Goal: Task Accomplishment & Management: Complete application form

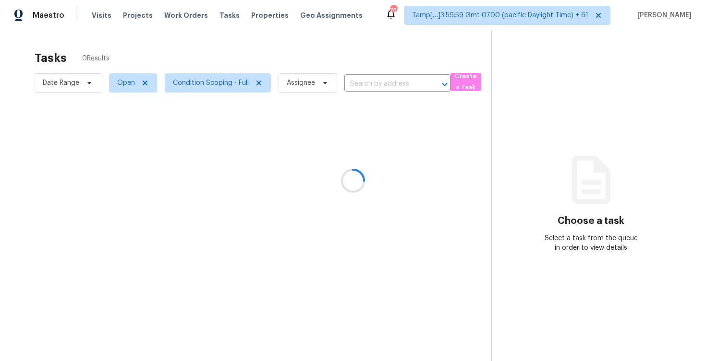
click at [376, 84] on div at bounding box center [353, 180] width 706 height 361
click at [373, 82] on div at bounding box center [353, 180] width 706 height 361
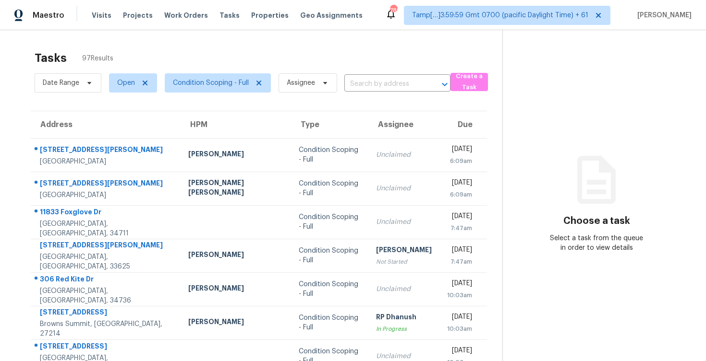
click at [373, 82] on input "text" at bounding box center [383, 84] width 79 height 15
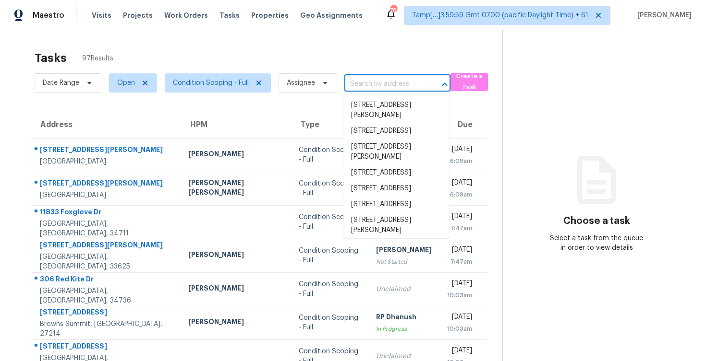
paste input "[STREET_ADDRESS]"
type input "[STREET_ADDRESS]"
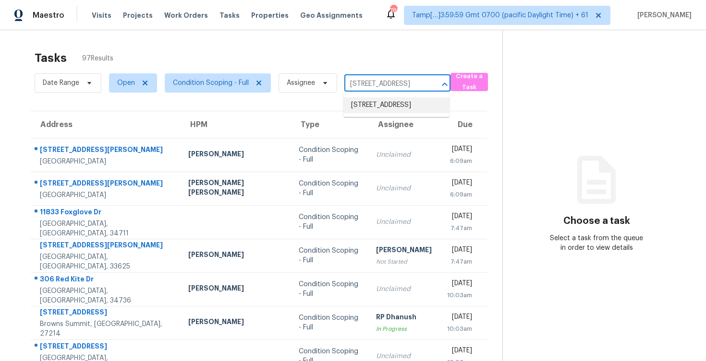
click at [395, 108] on li "[STREET_ADDRESS]" at bounding box center [396, 105] width 106 height 16
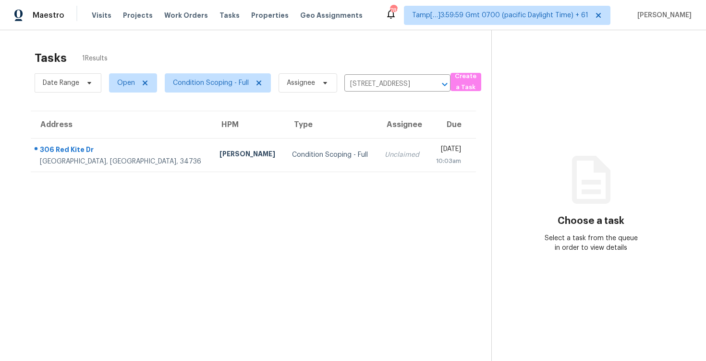
click at [435, 165] on div "10:03am" at bounding box center [448, 161] width 26 height 10
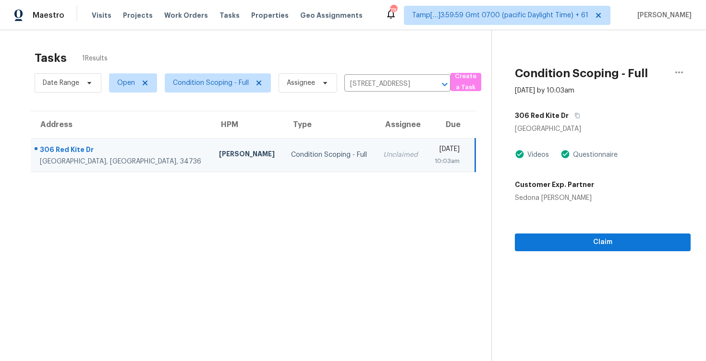
click at [598, 226] on div "Claim" at bounding box center [603, 227] width 176 height 48
click at [600, 247] on span "Claim" at bounding box center [602, 243] width 160 height 12
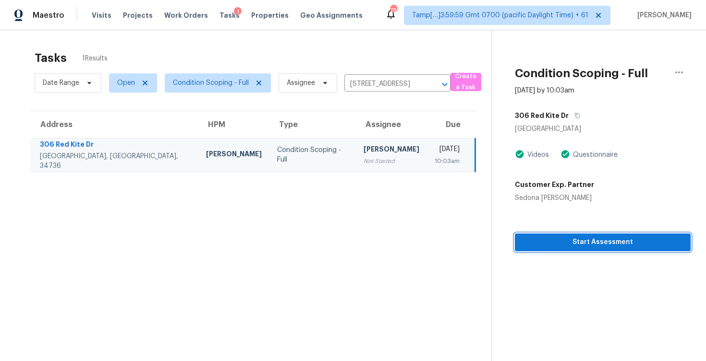
click at [570, 248] on button "Start Assessment" at bounding box center [603, 243] width 176 height 18
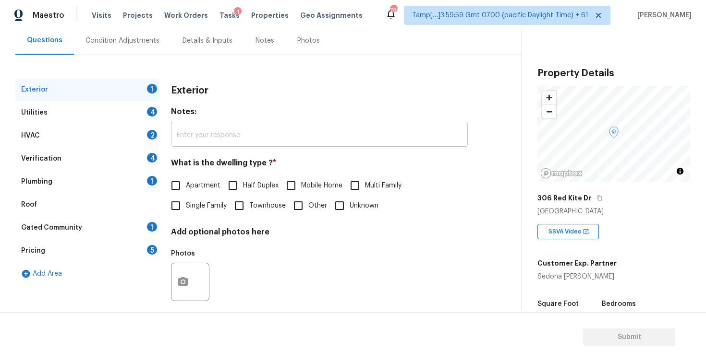
scroll to position [101, 0]
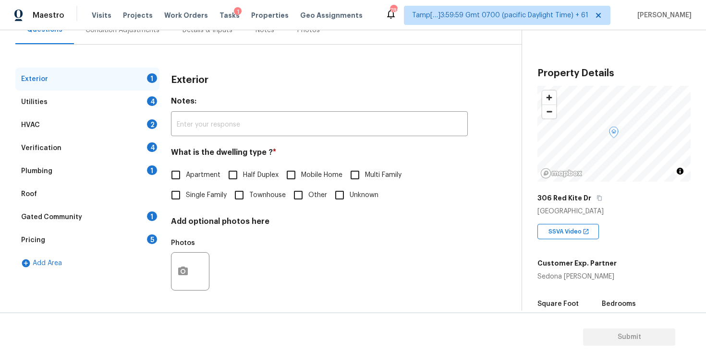
click at [191, 200] on label "Single Family" at bounding box center [196, 195] width 61 height 20
click at [186, 200] on input "Single Family" at bounding box center [176, 195] width 20 height 20
checkbox input "true"
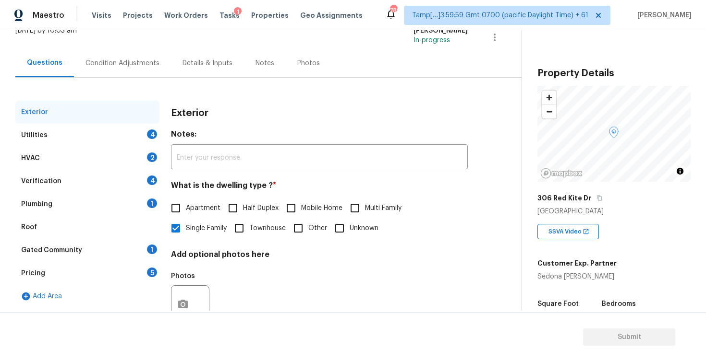
scroll to position [63, 0]
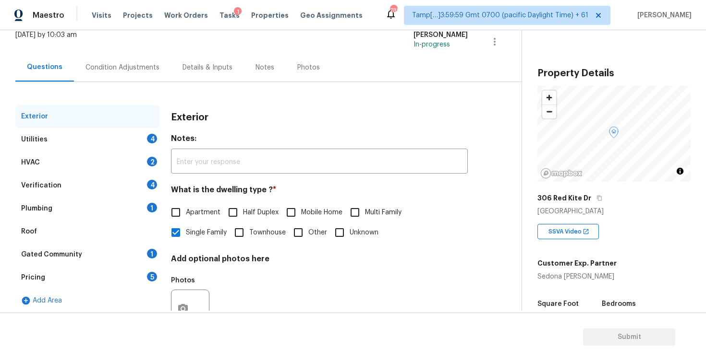
click at [131, 71] on div "Condition Adjustments" at bounding box center [122, 68] width 74 height 10
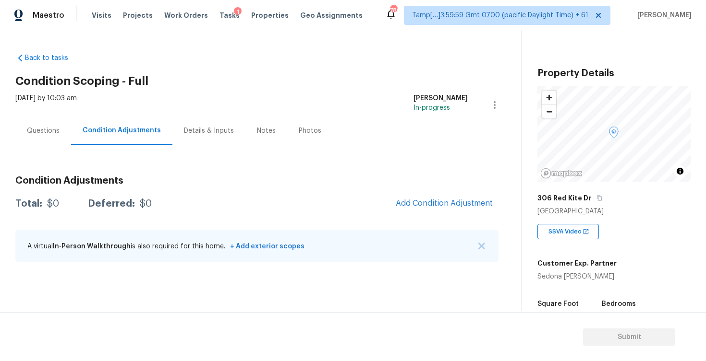
click at [394, 194] on span "Add Condition Adjustment" at bounding box center [444, 203] width 108 height 21
click at [412, 196] on button "Add Condition Adjustment" at bounding box center [444, 203] width 108 height 20
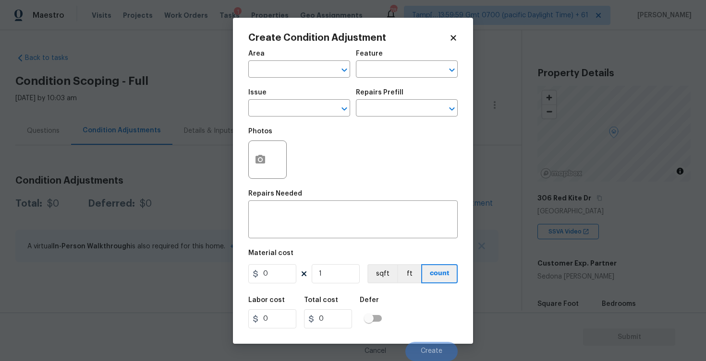
click at [297, 84] on span "Issue ​" at bounding box center [299, 103] width 102 height 39
click at [296, 75] on input "text" at bounding box center [285, 70] width 75 height 15
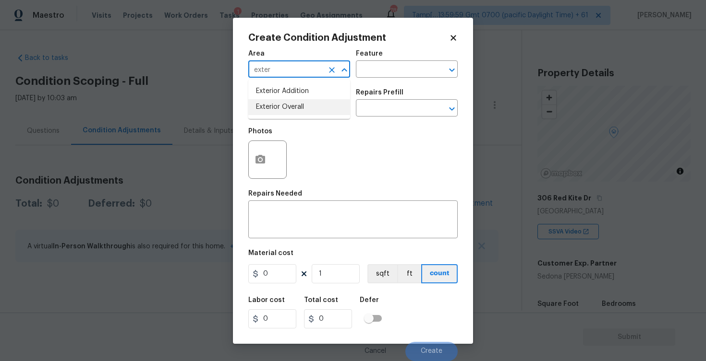
click at [293, 104] on li "Exterior Overall" at bounding box center [299, 107] width 102 height 16
type input "Exterior Overall"
click at [293, 104] on input "text" at bounding box center [285, 109] width 75 height 15
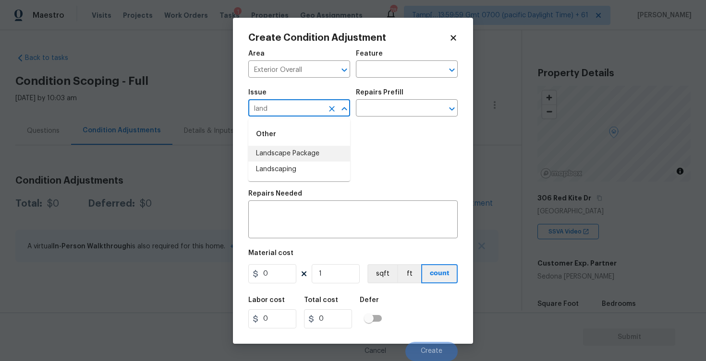
click at [301, 151] on li "Landscape Package" at bounding box center [299, 154] width 102 height 16
type input "Landscape Package"
click at [377, 110] on input "text" at bounding box center [393, 109] width 75 height 15
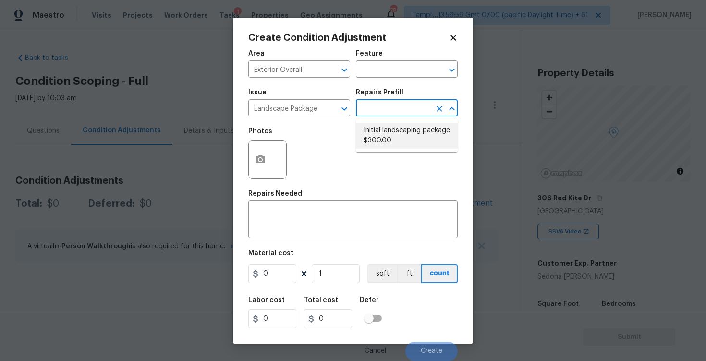
click at [381, 128] on li "Initial landscaping package $300.00" at bounding box center [407, 136] width 102 height 26
type input "Home Readiness Packages"
type textarea "Mowing of grass up to 6" in height. Mow, edge along driveways & sidewalks, trim…"
type input "300"
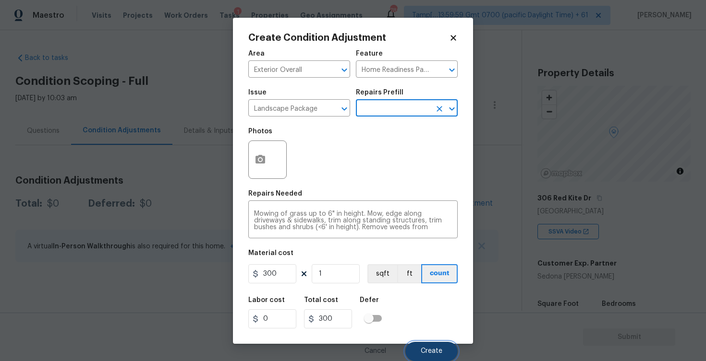
click at [430, 352] on span "Create" at bounding box center [431, 351] width 22 height 7
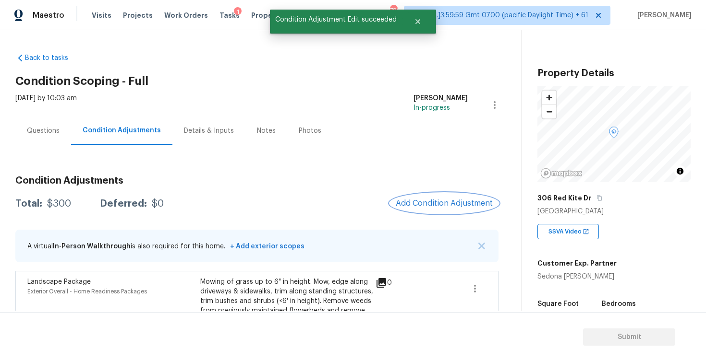
click at [430, 201] on span "Add Condition Adjustment" at bounding box center [443, 203] width 97 height 9
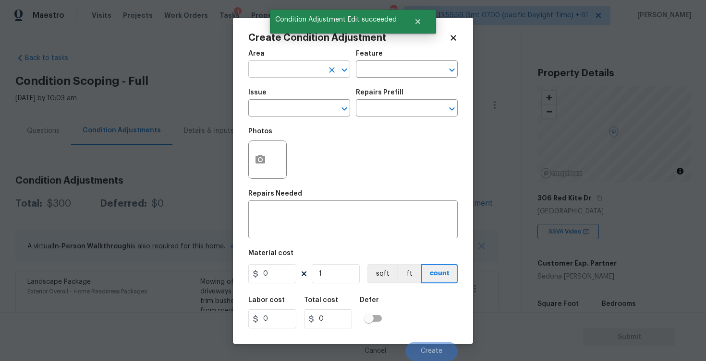
click at [308, 76] on input "text" at bounding box center [285, 70] width 75 height 15
click at [304, 109] on li "Exterior Overall" at bounding box center [299, 107] width 102 height 16
type input "Exterior Overall"
click at [304, 109] on input "text" at bounding box center [285, 109] width 75 height 15
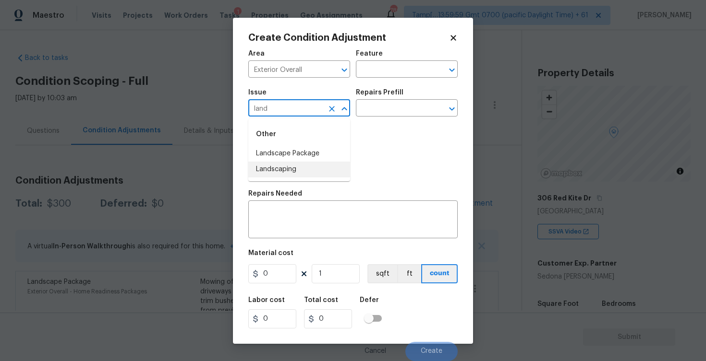
click at [300, 168] on li "Landscaping" at bounding box center [299, 170] width 102 height 16
type input "Landscaping"
click at [378, 96] on div "Repairs Prefill" at bounding box center [407, 95] width 102 height 12
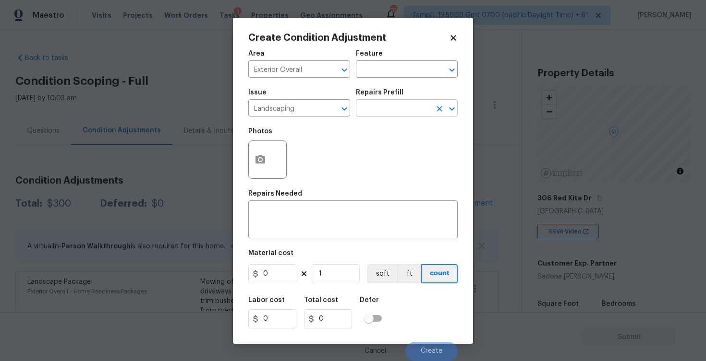
click at [374, 113] on input "text" at bounding box center [393, 109] width 75 height 15
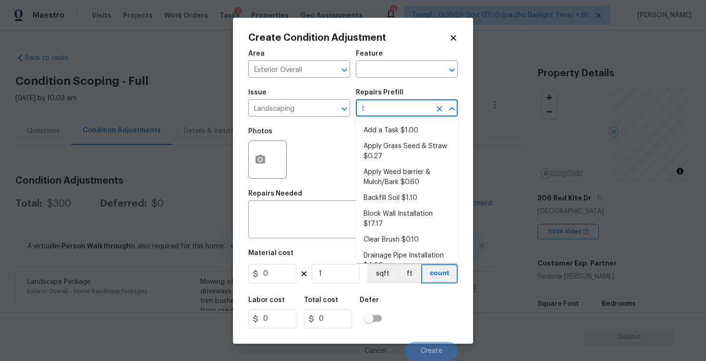
type input "tr"
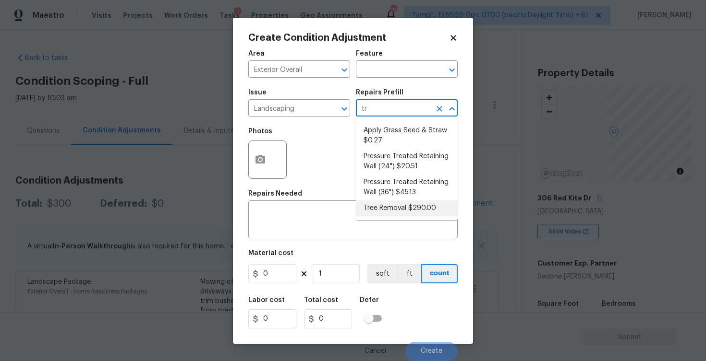
click at [388, 209] on li "Tree Removal $290.00" at bounding box center [407, 209] width 102 height 16
type textarea "Remove/cut down the tree (12''-24'' diameter), grind the [PERSON_NAME] and remo…"
type input "290"
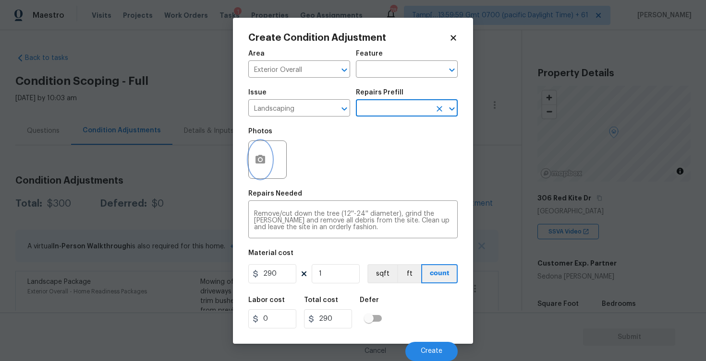
click at [258, 156] on icon "button" at bounding box center [260, 159] width 10 height 9
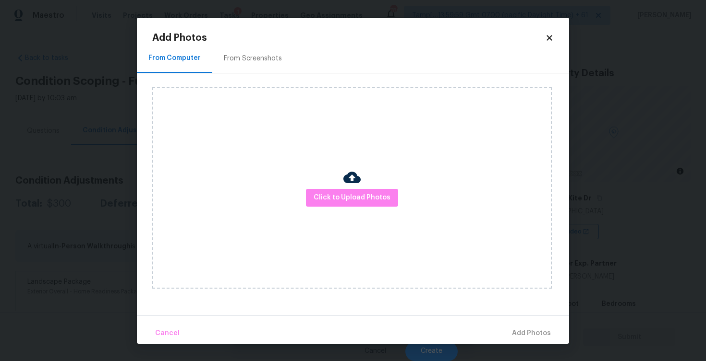
click at [339, 207] on div "Click to Upload Photos" at bounding box center [351, 188] width 399 height 202
click at [346, 191] on button "Click to Upload Photos" at bounding box center [352, 198] width 92 height 18
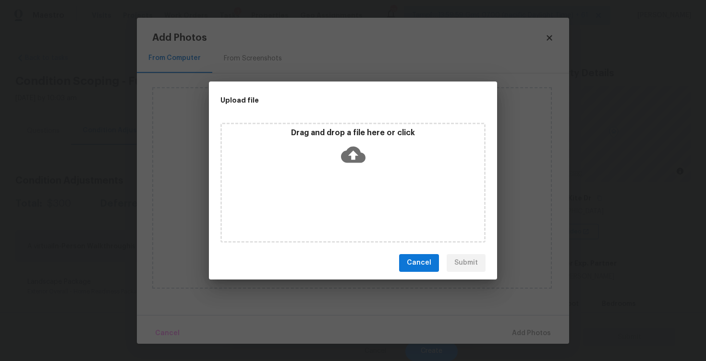
click at [354, 148] on icon at bounding box center [353, 154] width 24 height 16
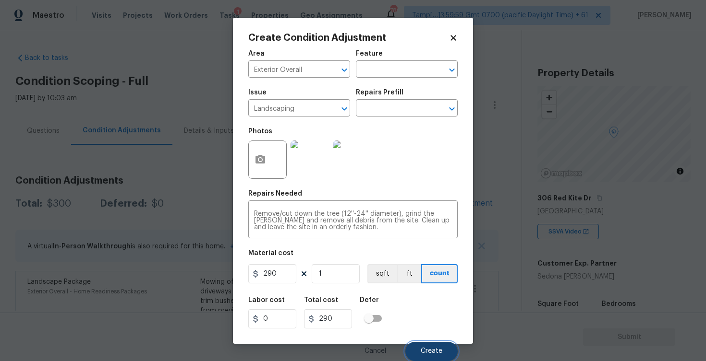
click at [431, 348] on span "Create" at bounding box center [431, 351] width 22 height 7
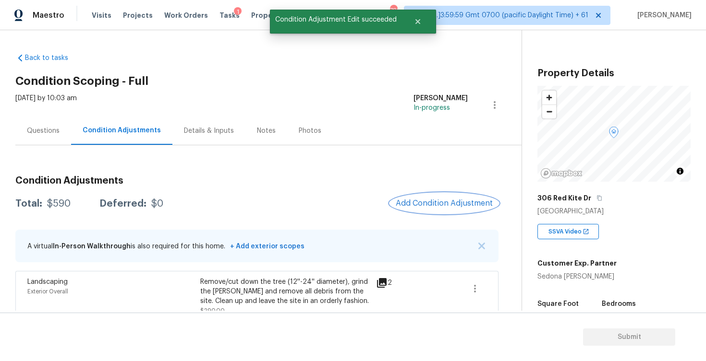
click at [437, 202] on span "Add Condition Adjustment" at bounding box center [443, 203] width 97 height 9
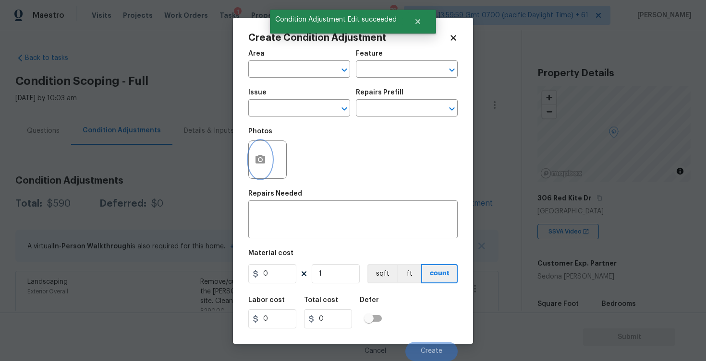
click at [256, 152] on button "button" at bounding box center [260, 159] width 23 height 37
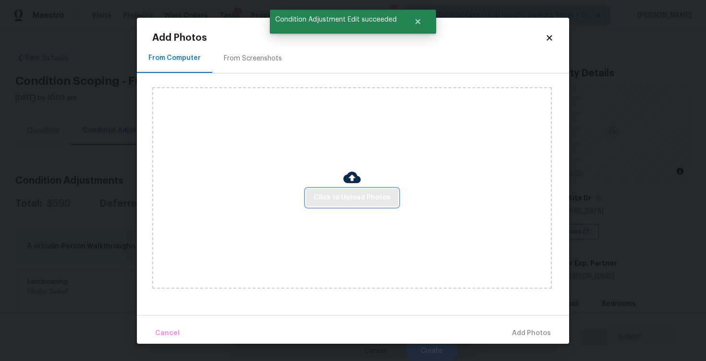
click at [339, 191] on button "Click to Upload Photos" at bounding box center [352, 198] width 92 height 18
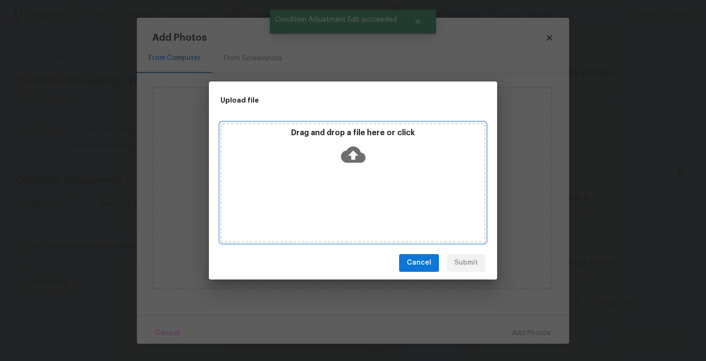
click at [351, 161] on icon at bounding box center [353, 154] width 24 height 16
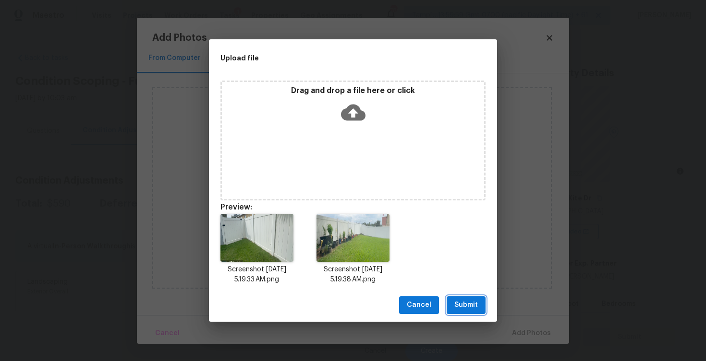
click at [465, 307] on span "Submit" at bounding box center [466, 305] width 24 height 12
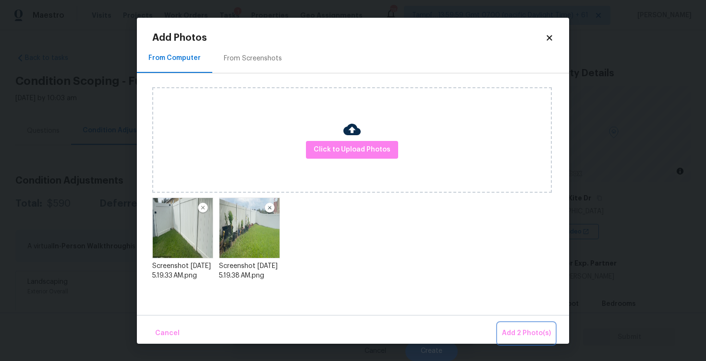
click at [513, 325] on button "Add 2 Photo(s)" at bounding box center [526, 333] width 57 height 21
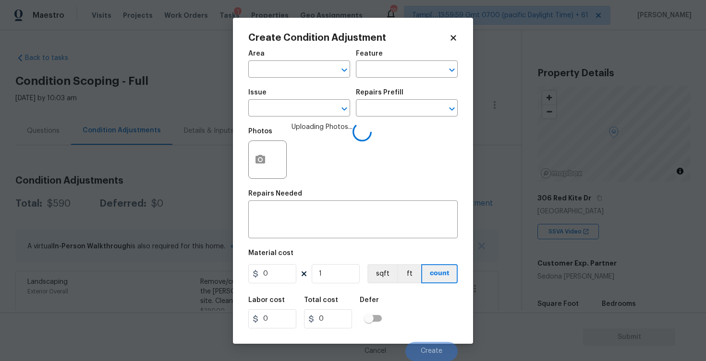
click at [311, 83] on span "Area ​" at bounding box center [299, 64] width 102 height 39
click at [309, 76] on input "text" at bounding box center [285, 70] width 75 height 15
type input "i"
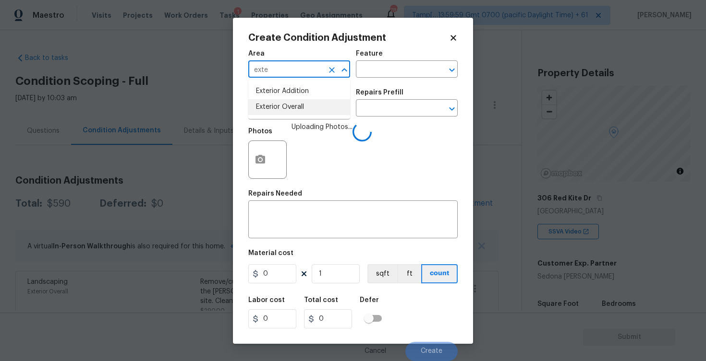
click at [306, 115] on li "Exterior Overall" at bounding box center [299, 107] width 102 height 16
type input "Exterior Overall"
click at [306, 115] on input "text" at bounding box center [285, 109] width 75 height 15
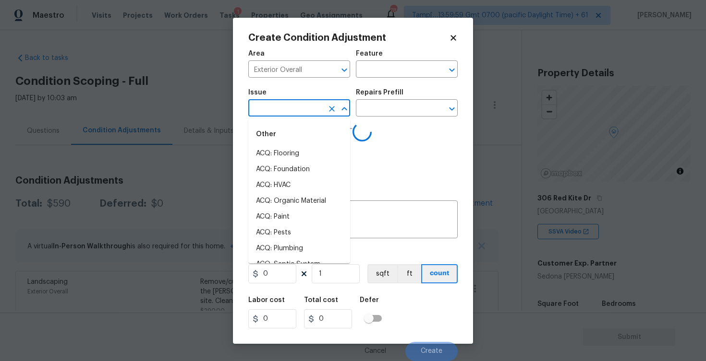
type input "f"
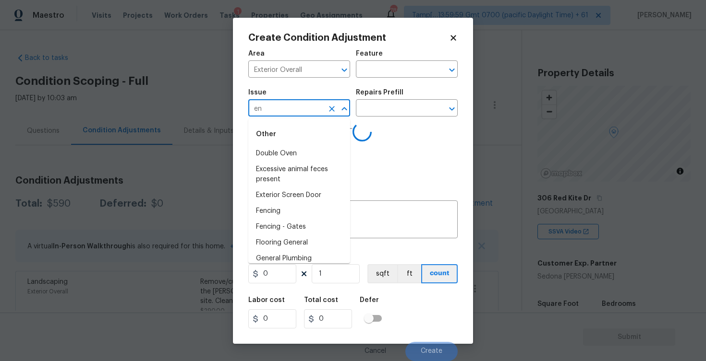
type input "enc"
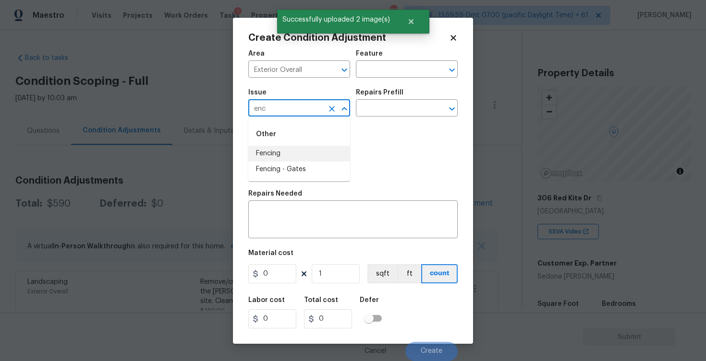
click at [304, 154] on li "Fencing" at bounding box center [299, 154] width 102 height 16
type input "Fencing"
click at [300, 213] on textarea at bounding box center [353, 221] width 198 height 20
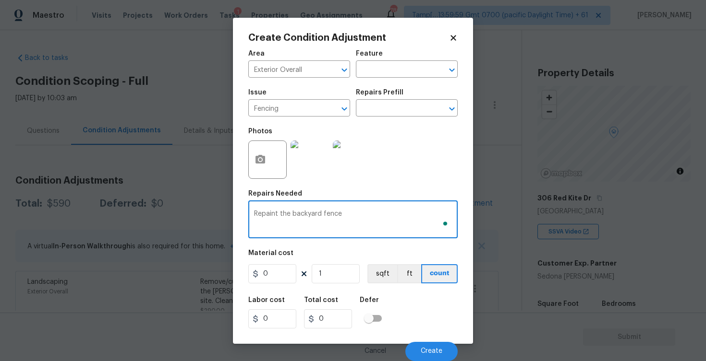
type textarea "Repaint the backyard fence"
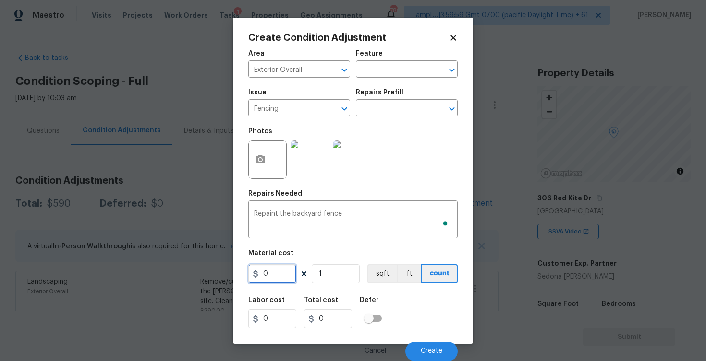
click at [293, 269] on input "0" at bounding box center [272, 273] width 48 height 19
type input "800"
click at [449, 311] on div "Labor cost 0 Total cost 0 Defer" at bounding box center [352, 312] width 209 height 43
type input "800"
click at [437, 353] on span "Create" at bounding box center [431, 351] width 22 height 7
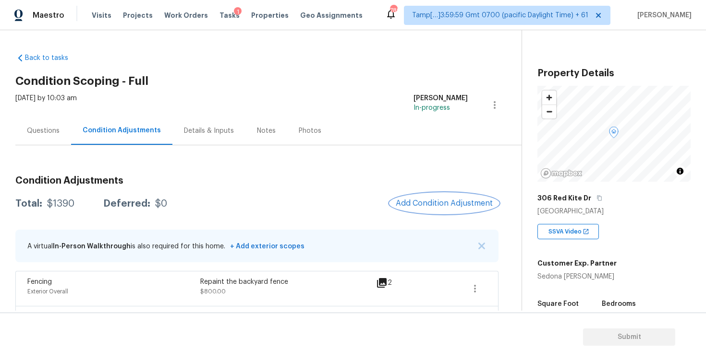
scroll to position [138, 0]
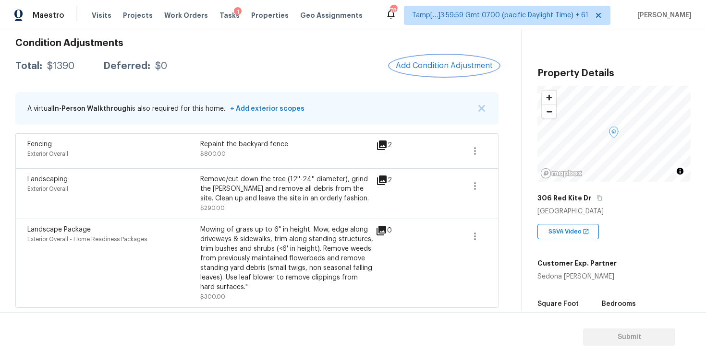
click at [435, 70] on button "Add Condition Adjustment" at bounding box center [444, 66] width 108 height 20
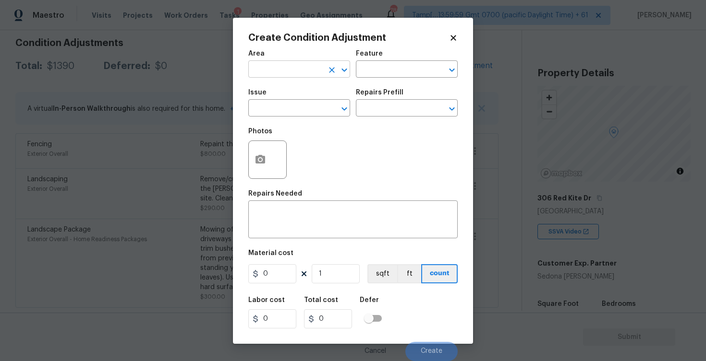
click at [280, 71] on input "text" at bounding box center [285, 70] width 75 height 15
click at [288, 105] on li "Exterior Overall" at bounding box center [299, 107] width 102 height 16
type input "Exterior Overall"
click at [288, 105] on input "text" at bounding box center [285, 109] width 75 height 15
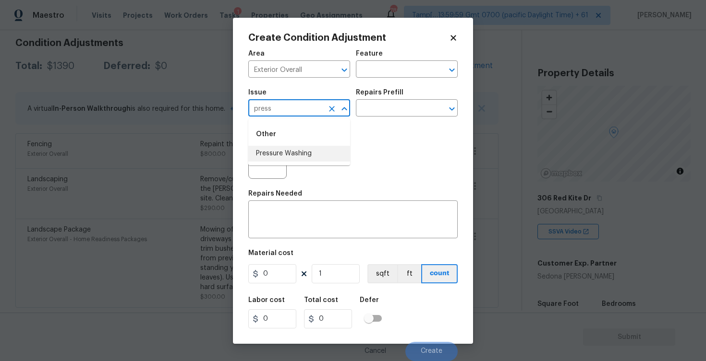
click at [296, 146] on li "Pressure Washing" at bounding box center [299, 154] width 102 height 16
type input "Pressure Washing"
click at [378, 114] on input "text" at bounding box center [393, 109] width 75 height 15
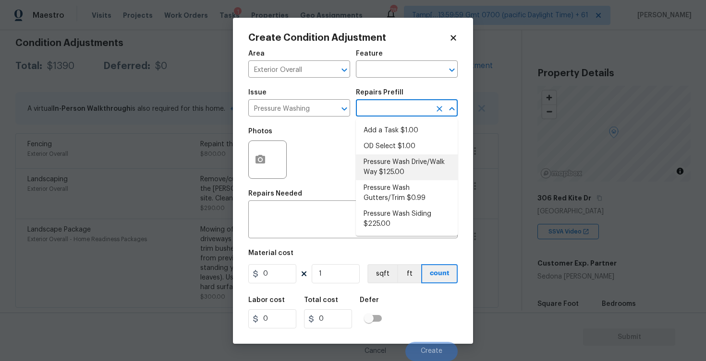
click at [385, 178] on li "Pressure Wash Drive/Walk Way $125.00" at bounding box center [407, 168] width 102 height 26
type input "Siding"
type textarea "Pressure wash the driveways/walkways as directed by the PM. Ensure that all deb…"
type input "125"
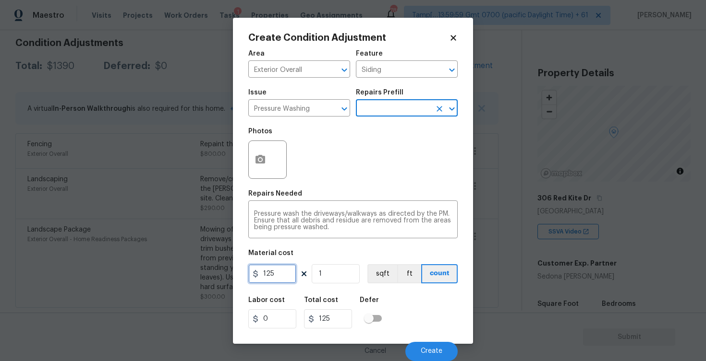
click at [287, 279] on input "125" at bounding box center [272, 273] width 48 height 19
type input "200"
click at [444, 330] on div "Labor cost 0 Total cost 125 Defer" at bounding box center [352, 312] width 209 height 43
type input "200"
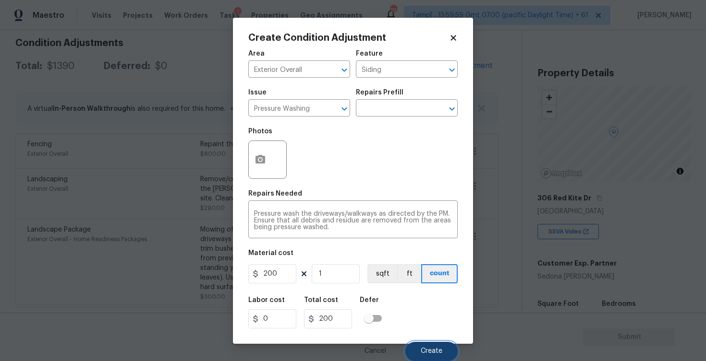
click at [444, 346] on button "Create" at bounding box center [431, 351] width 52 height 19
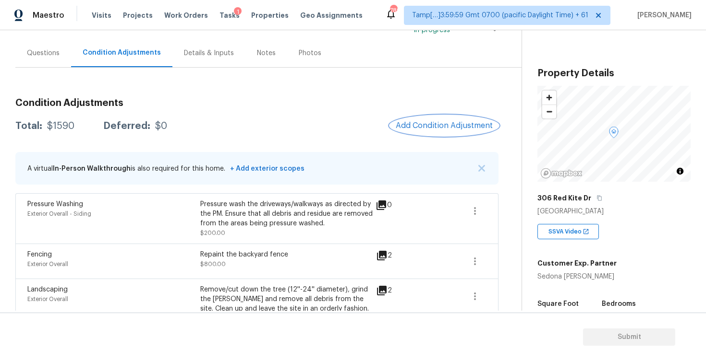
scroll to position [66, 0]
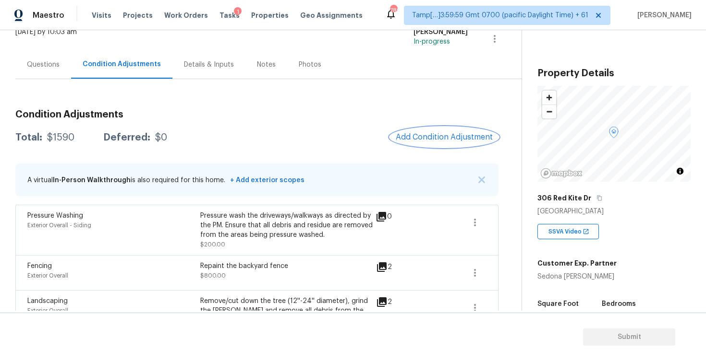
click at [460, 145] on button "Add Condition Adjustment" at bounding box center [444, 137] width 108 height 20
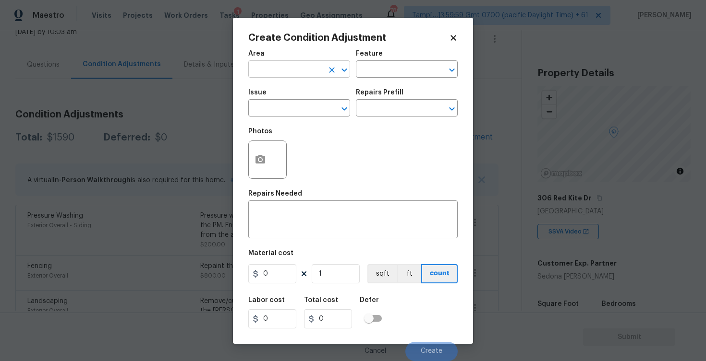
click at [291, 65] on input "text" at bounding box center [285, 70] width 75 height 15
click at [287, 103] on li "Interior Overall" at bounding box center [299, 107] width 102 height 16
type input "Interior Overall"
click at [287, 103] on input "text" at bounding box center [285, 109] width 75 height 15
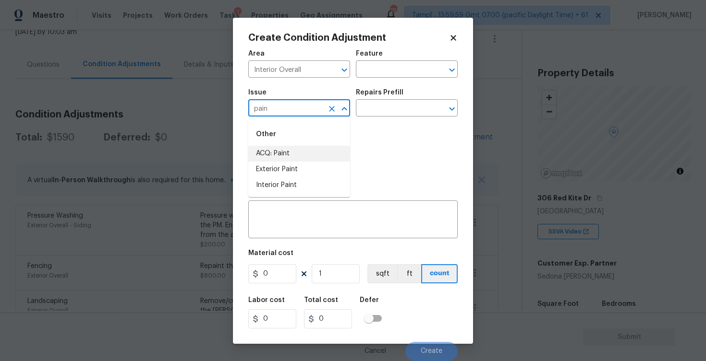
click at [292, 161] on li "ACQ: Paint" at bounding box center [299, 154] width 102 height 16
type input "ACQ: Paint"
click at [358, 116] on input "text" at bounding box center [393, 109] width 75 height 15
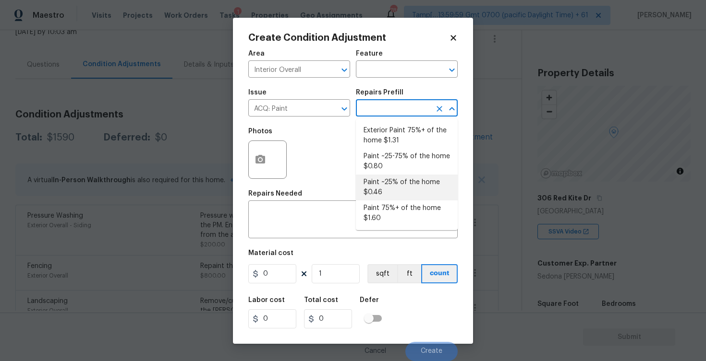
click at [386, 185] on li "Paint ~25% of the home $0.46" at bounding box center [407, 188] width 102 height 26
type input "Acquisition"
type textarea "Acquisition Scope: ~25% of the home needs interior paint"
type input "0.46"
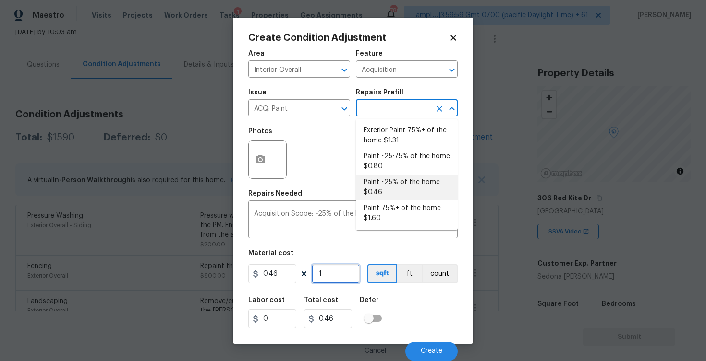
click at [329, 281] on input "1" at bounding box center [335, 273] width 48 height 19
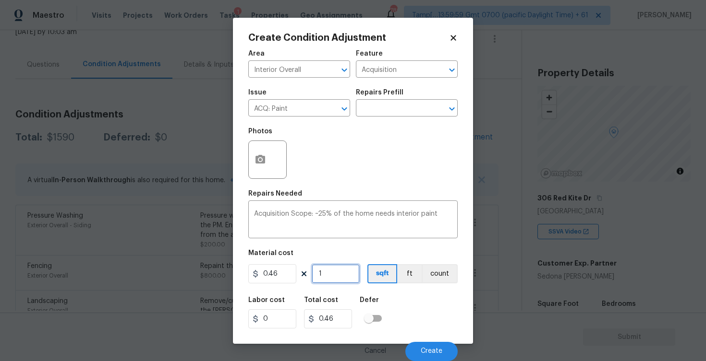
type input "0"
paste input "1768"
type input "1768"
type input "813.28"
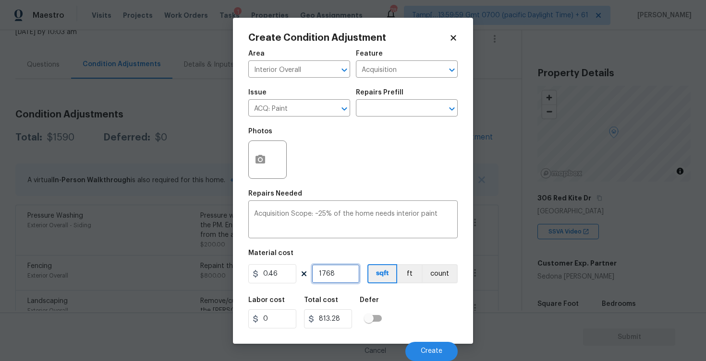
type input "1768"
click at [415, 294] on div "Labor cost 0 Total cost 813.28 Defer" at bounding box center [352, 312] width 209 height 43
click at [439, 350] on span "Create" at bounding box center [431, 351] width 22 height 7
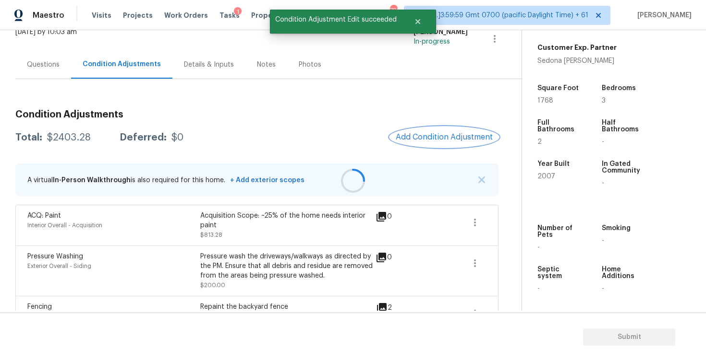
scroll to position [216, 0]
click at [448, 138] on span "Add Condition Adjustment" at bounding box center [443, 137] width 97 height 9
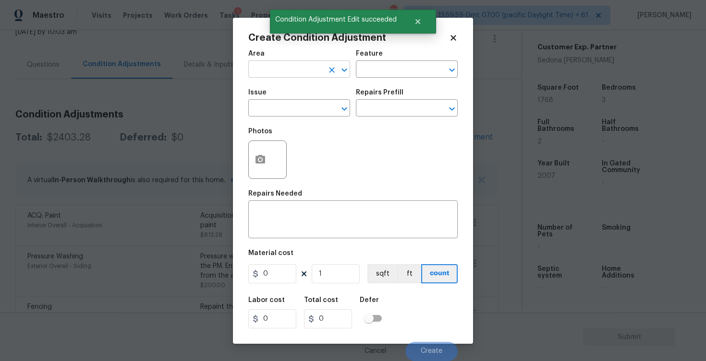
click at [295, 69] on input "text" at bounding box center [285, 70] width 75 height 15
click at [296, 105] on li "Interior Overall" at bounding box center [299, 107] width 102 height 16
type input "Interior Overall"
click at [296, 105] on input "text" at bounding box center [285, 109] width 75 height 15
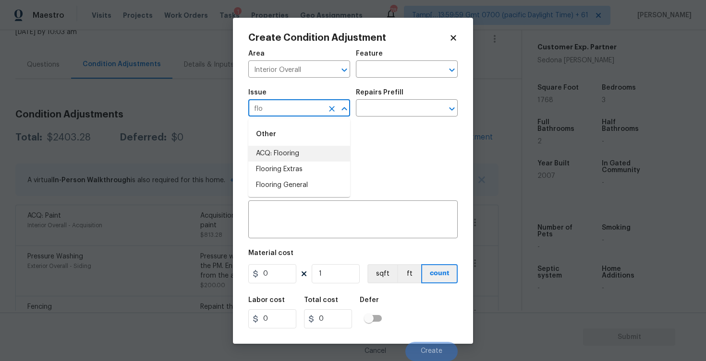
click at [296, 159] on li "ACQ: Flooring" at bounding box center [299, 154] width 102 height 16
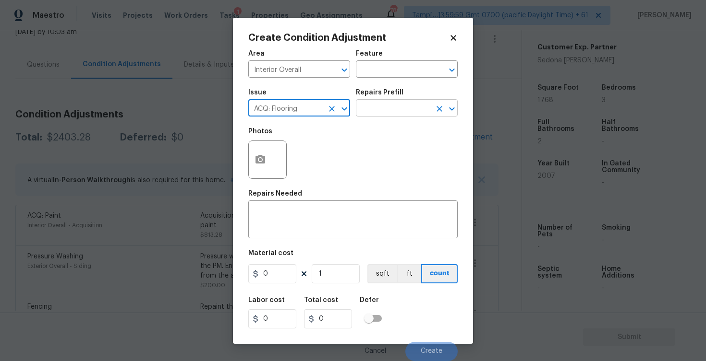
type input "ACQ: Flooring"
click at [371, 108] on input "text" at bounding box center [393, 109] width 75 height 15
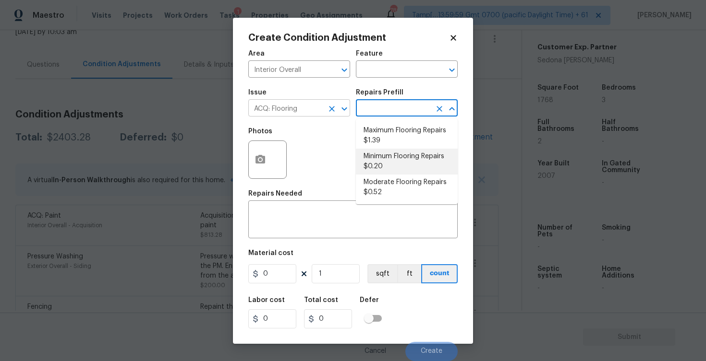
click at [333, 108] on icon "Clear" at bounding box center [332, 109] width 6 height 6
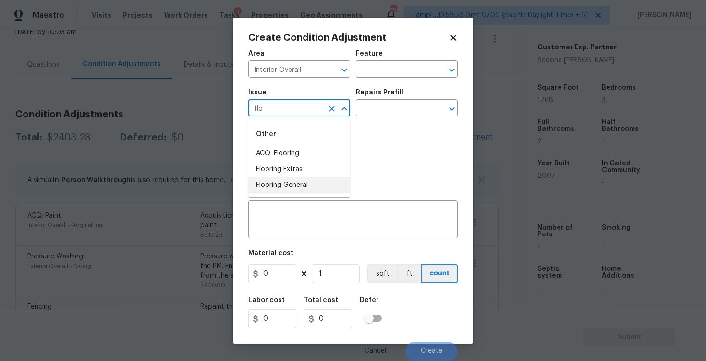
click at [314, 183] on li "Flooring General" at bounding box center [299, 186] width 102 height 16
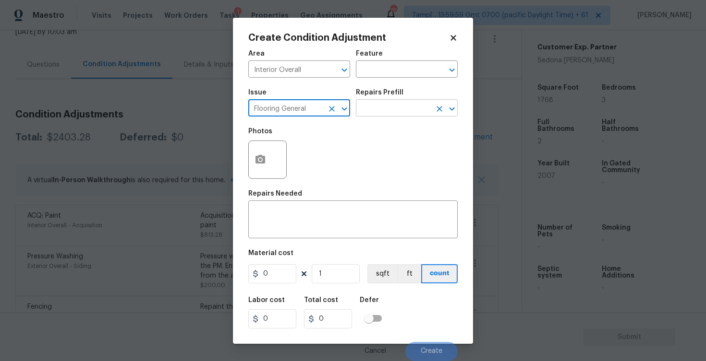
type input "Flooring General"
click at [367, 111] on input "text" at bounding box center [393, 109] width 75 height 15
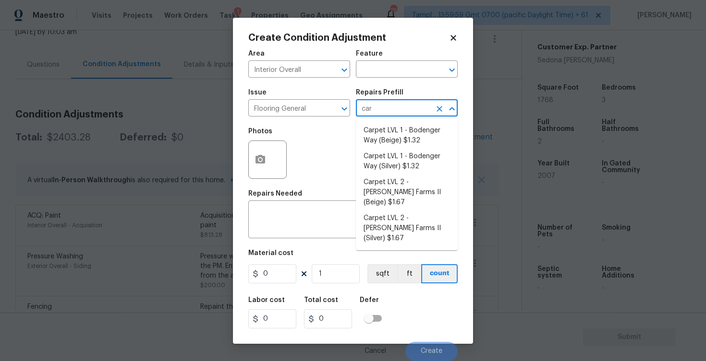
type input "carp"
click at [383, 134] on li "Carpet LVL 1 - Bodenger Way (Beige) $1.32" at bounding box center [407, 136] width 102 height 26
type input "Overall Flooring"
type textarea "Install new carpet. (Bodenger Way 749 Bird Bath, Beige) at all previously carpe…"
type input "1.32"
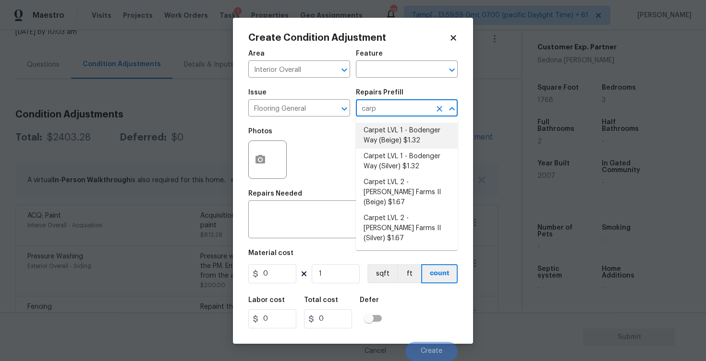
type input "1.32"
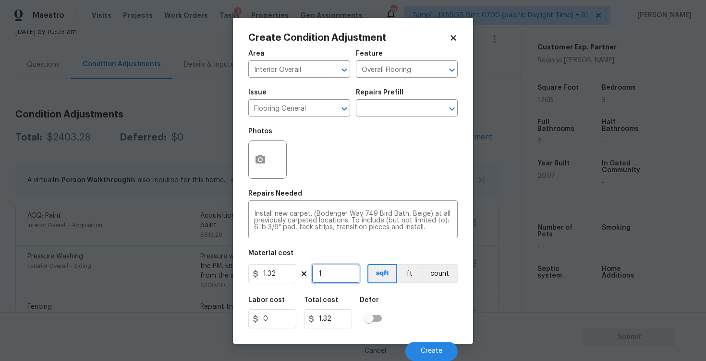
click at [341, 275] on input "1" at bounding box center [335, 273] width 48 height 19
type input "0"
type input "6"
type input "7.92"
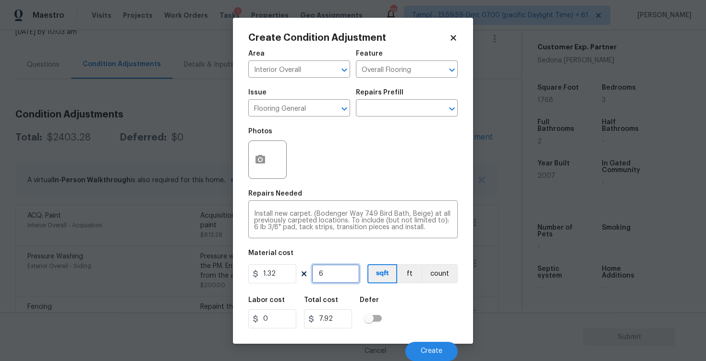
type input "60"
type input "79.2"
type input "600"
type input "792"
type input "600"
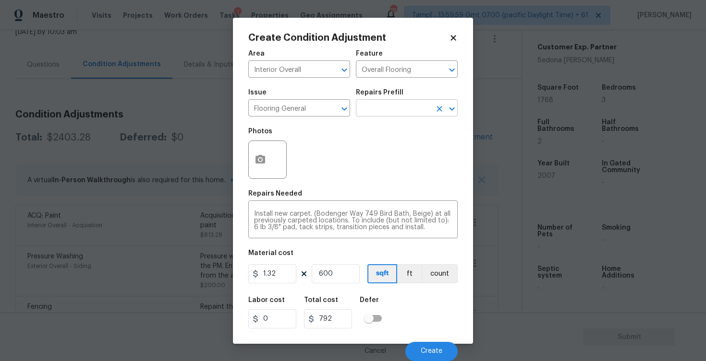
click at [370, 108] on input "text" at bounding box center [393, 109] width 75 height 15
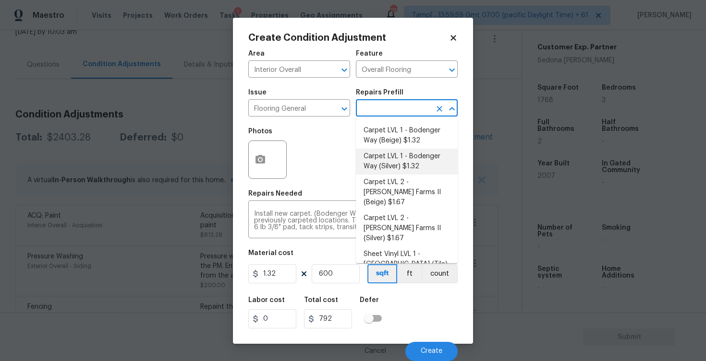
click at [342, 184] on div "Photos" at bounding box center [352, 153] width 209 height 62
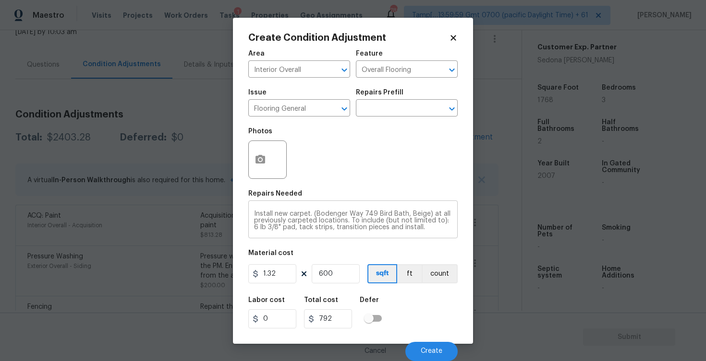
scroll to position [0, 0]
click at [269, 164] on button "button" at bounding box center [260, 159] width 23 height 37
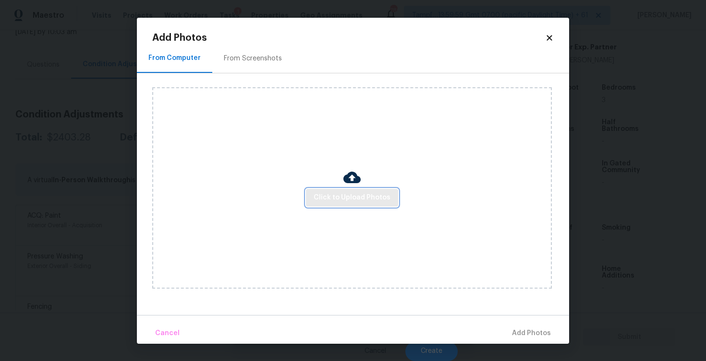
click at [348, 195] on span "Click to Upload Photos" at bounding box center [351, 198] width 77 height 12
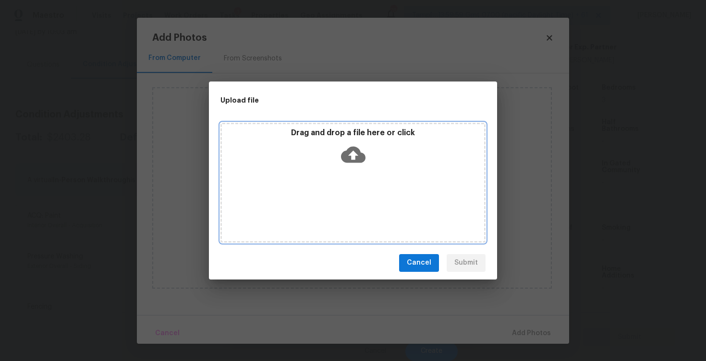
click at [351, 149] on icon at bounding box center [353, 154] width 24 height 16
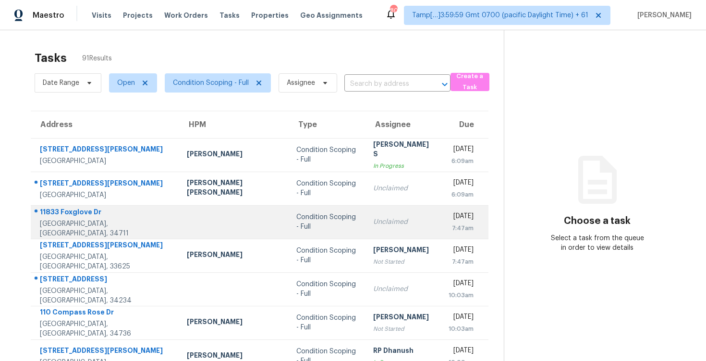
scroll to position [23, 0]
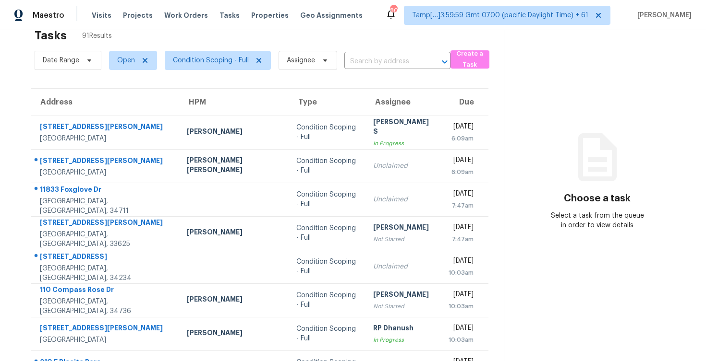
click at [369, 74] on section "Tasks 91 Results Date Range Open Condition Scoping - Full Assignee ​ Create a T…" at bounding box center [259, 250] width 488 height 455
click at [365, 60] on input "text" at bounding box center [383, 61] width 79 height 15
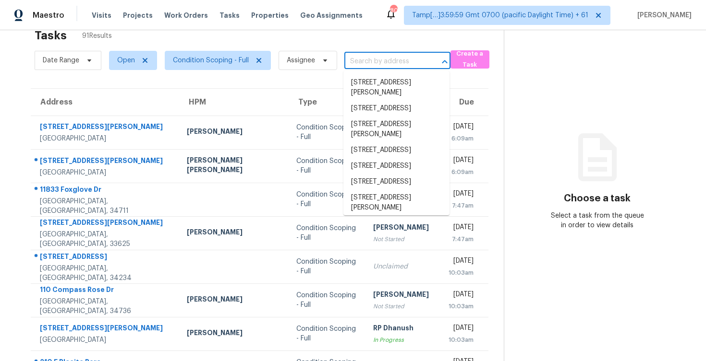
paste input "4688 Camp Creek Ln, Orange Park, FL 32065"
type input "4688 Camp Creek Ln, Orange Park, FL 32065"
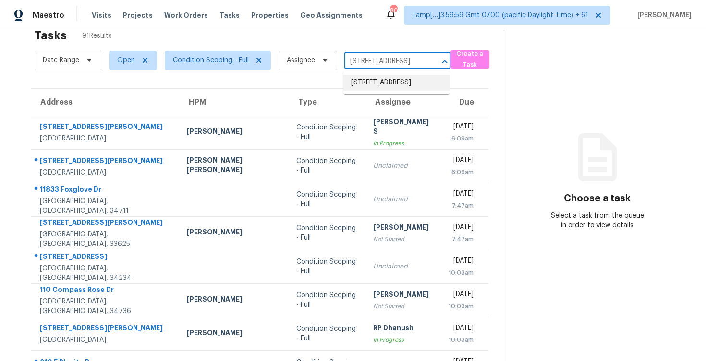
click at [388, 82] on li "4688 Camp Creek Ln, Orange Park, FL 32065" at bounding box center [396, 83] width 106 height 16
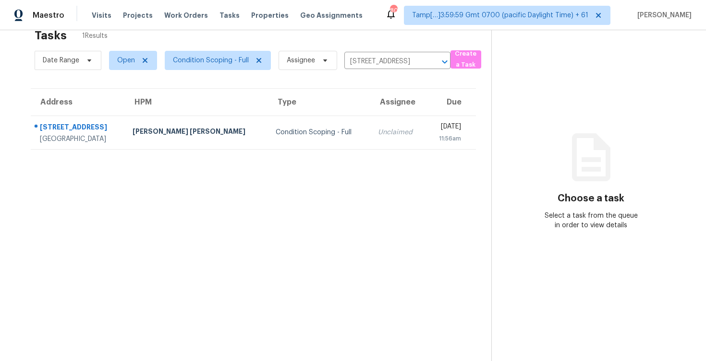
click at [426, 132] on td "Thu, Aug 28th 2025 11:56am" at bounding box center [451, 133] width 50 height 34
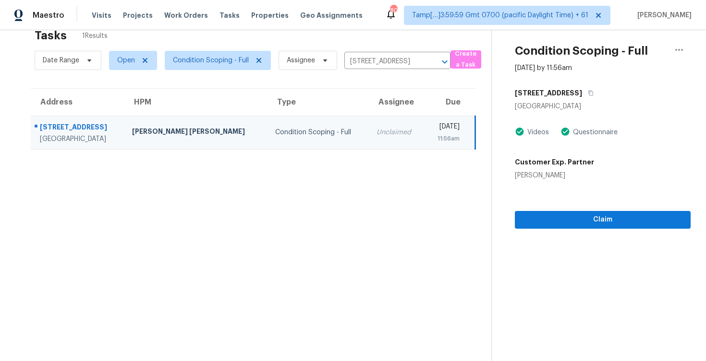
click at [578, 229] on section "Condition Scoping - Full Aug 28th 2025 by 11:56am 4688 Camp Creek Ln Orange Par…" at bounding box center [590, 188] width 199 height 361
click at [581, 217] on span "Claim" at bounding box center [602, 220] width 160 height 12
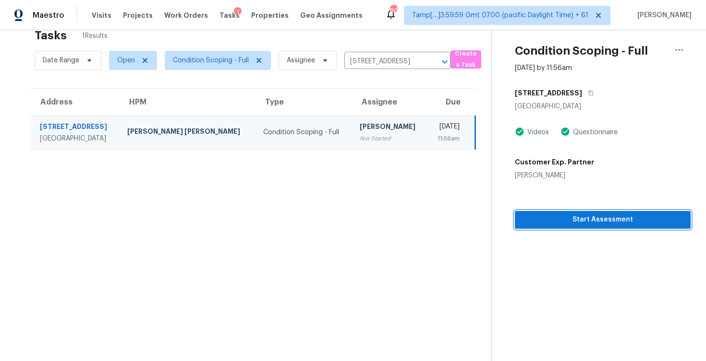
click at [581, 217] on span "Start Assessment" at bounding box center [602, 220] width 160 height 12
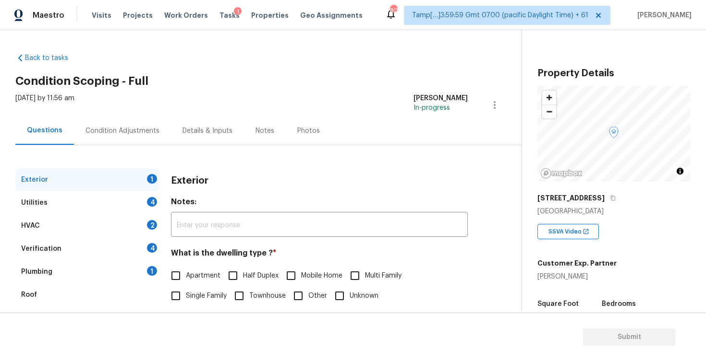
click at [139, 127] on div "Condition Adjustments" at bounding box center [122, 131] width 74 height 10
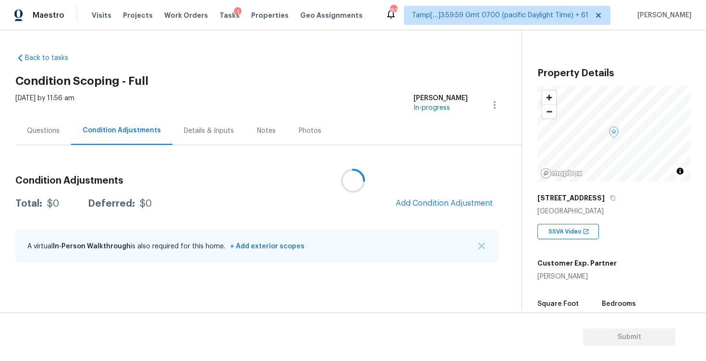
click at [66, 140] on div at bounding box center [353, 180] width 706 height 361
click at [50, 123] on div "Questions" at bounding box center [43, 131] width 56 height 28
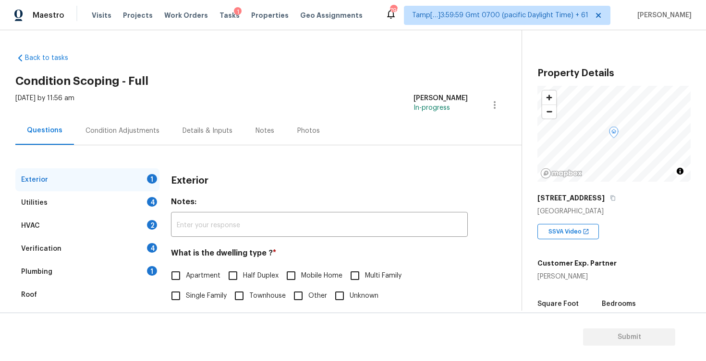
scroll to position [101, 0]
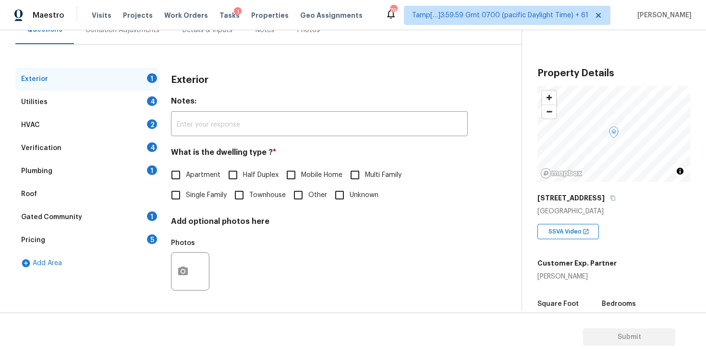
click at [77, 143] on div "Verification 4" at bounding box center [87, 148] width 144 height 23
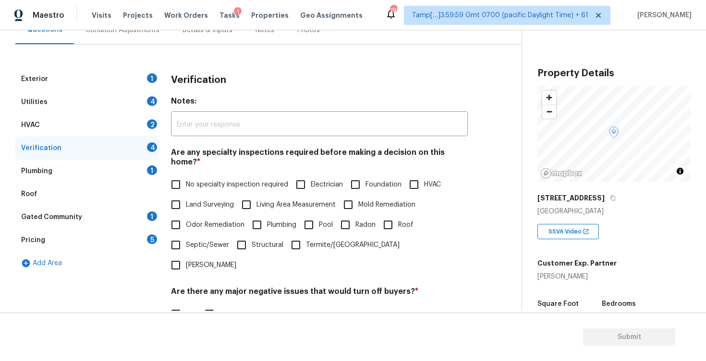
scroll to position [206, 0]
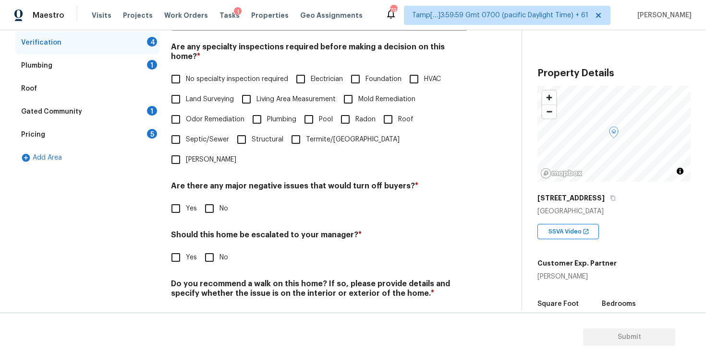
click at [182, 248] on input "Yes" at bounding box center [176, 258] width 20 height 20
checkbox input "true"
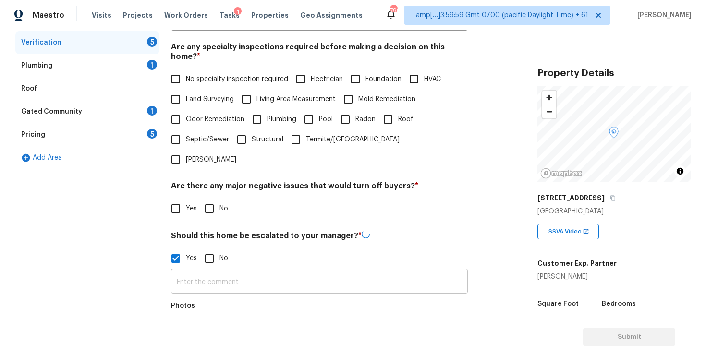
click at [230, 272] on input "text" at bounding box center [319, 283] width 297 height 23
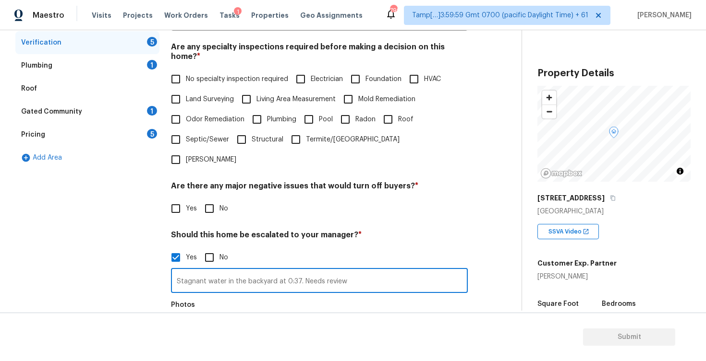
type input "Stagnant water in the backyard at 0:37. Needs review"
click at [225, 302] on div "Photos" at bounding box center [319, 327] width 297 height 62
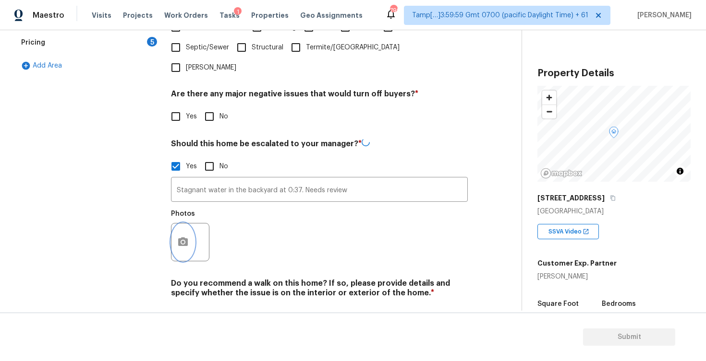
click at [184, 224] on button "button" at bounding box center [182, 242] width 23 height 37
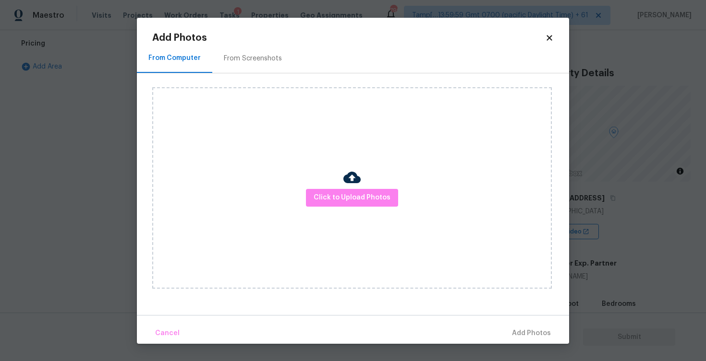
click at [329, 208] on div "Click to Upload Photos" at bounding box center [351, 188] width 399 height 202
click at [343, 192] on span "Click to Upload Photos" at bounding box center [351, 198] width 77 height 12
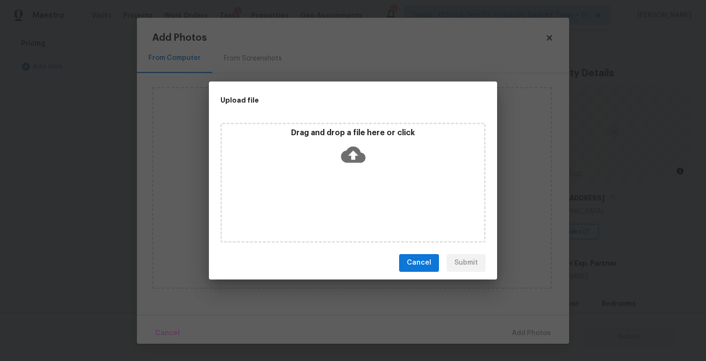
click at [348, 160] on icon at bounding box center [353, 154] width 24 height 16
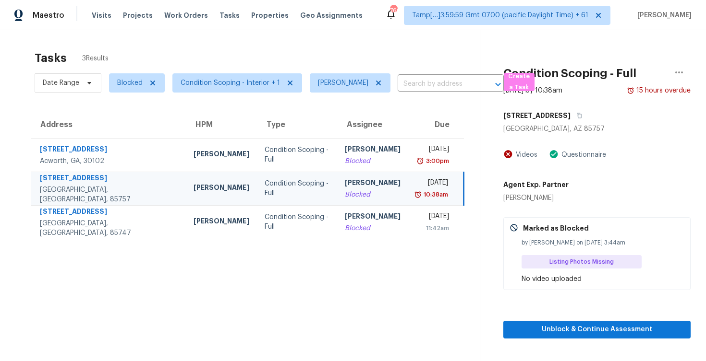
scroll to position [30, 0]
